Goal: Information Seeking & Learning: Learn about a topic

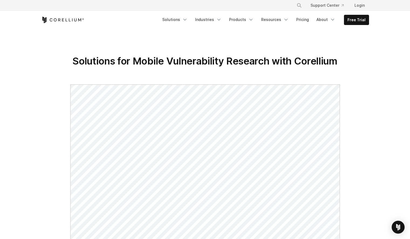
click at [67, 19] on icon "Corellium Home" at bounding box center [62, 20] width 43 height 6
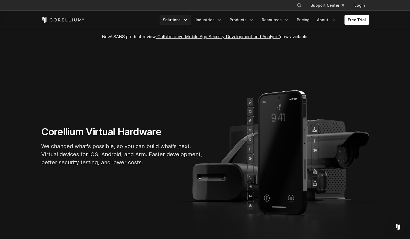
click at [186, 19] on link "Solutions" at bounding box center [175, 20] width 32 height 10
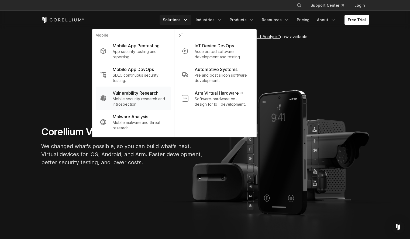
click at [145, 99] on p "Mobile security research and introspection." at bounding box center [140, 101] width 54 height 11
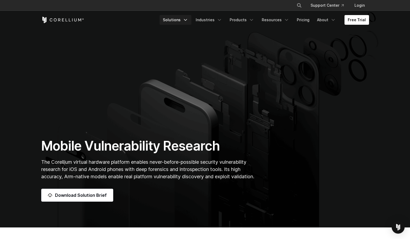
click at [187, 19] on polyline "Navigation Menu" at bounding box center [185, 19] width 3 height 1
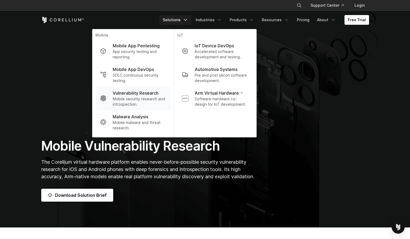
click at [136, 97] on p "Mobile security research and introspection." at bounding box center [140, 101] width 54 height 11
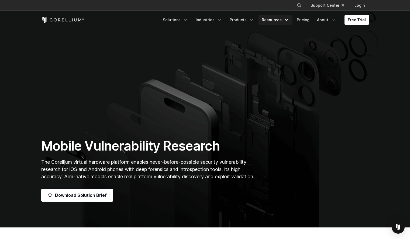
click at [278, 22] on link "Resources" at bounding box center [275, 20] width 34 height 10
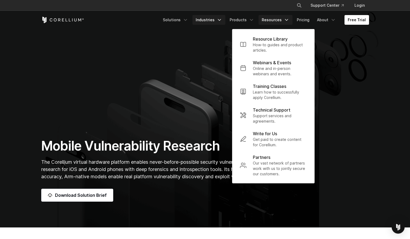
click at [203, 17] on link "Industries" at bounding box center [208, 20] width 33 height 10
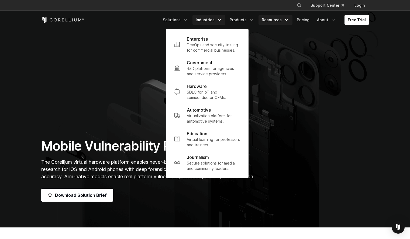
click at [284, 17] on link "Resources" at bounding box center [275, 20] width 34 height 10
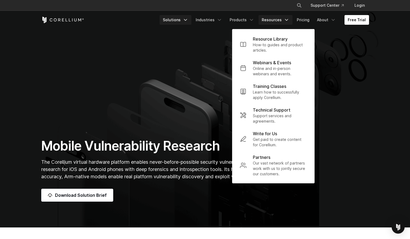
click at [181, 23] on link "Solutions" at bounding box center [175, 20] width 32 height 10
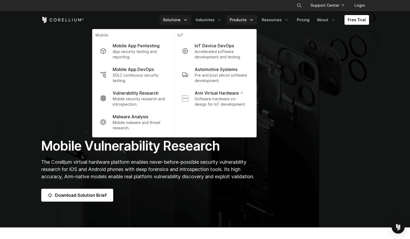
click at [245, 20] on link "Products" at bounding box center [241, 20] width 31 height 10
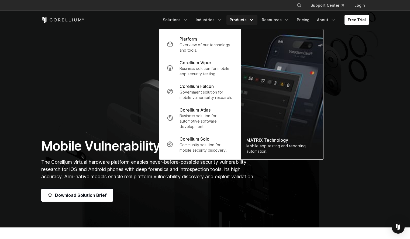
click at [347, 64] on section "Mobile Vulnerability Research The Corellium virtual hardware platform enables n…" at bounding box center [205, 114] width 410 height 228
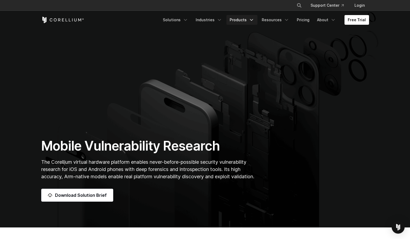
click at [250, 17] on link "Products" at bounding box center [241, 20] width 31 height 10
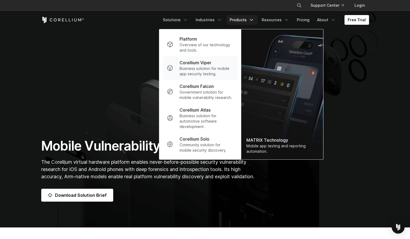
click at [209, 67] on p "Business solution for mobile app security testing." at bounding box center [206, 71] width 54 height 11
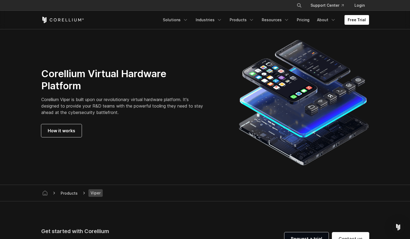
scroll to position [1381, 0]
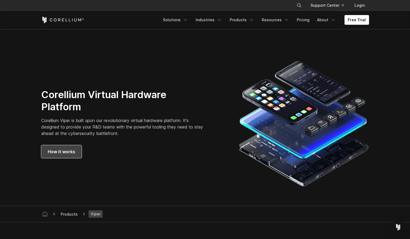
click at [61, 148] on link "How it works" at bounding box center [61, 151] width 40 height 13
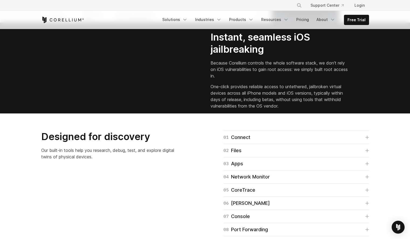
scroll to position [724, 0]
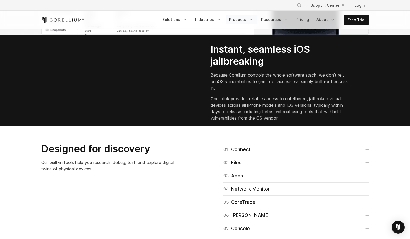
click at [246, 17] on link "Products" at bounding box center [241, 20] width 31 height 10
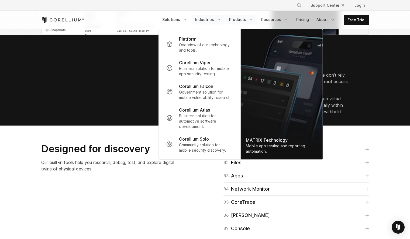
click at [216, 18] on link "Industries" at bounding box center [208, 20] width 33 height 10
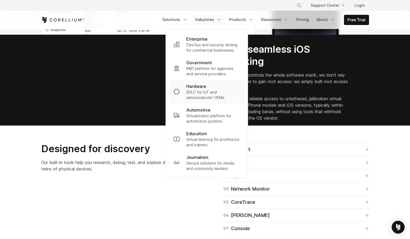
click at [206, 95] on p "SDLC for IoT and semiconductor OEMs." at bounding box center [213, 95] width 54 height 11
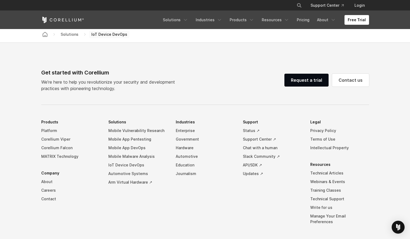
scroll to position [1499, 0]
click at [129, 135] on link "Mobile Vulnerability Research" at bounding box center [137, 131] width 59 height 9
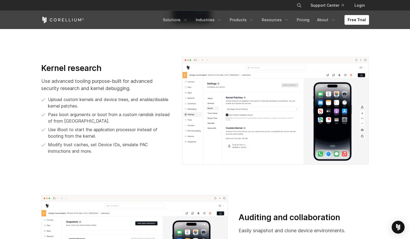
scroll to position [658, 0]
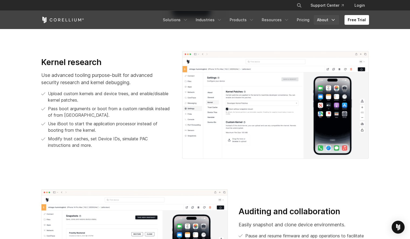
click at [329, 16] on link "About" at bounding box center [325, 20] width 25 height 10
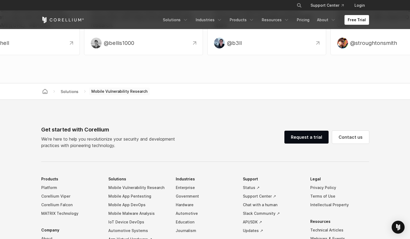
scroll to position [1823, 0]
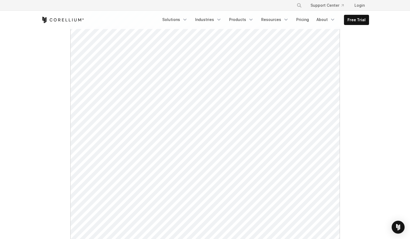
scroll to position [75, 0]
